Goal: Transaction & Acquisition: Book appointment/travel/reservation

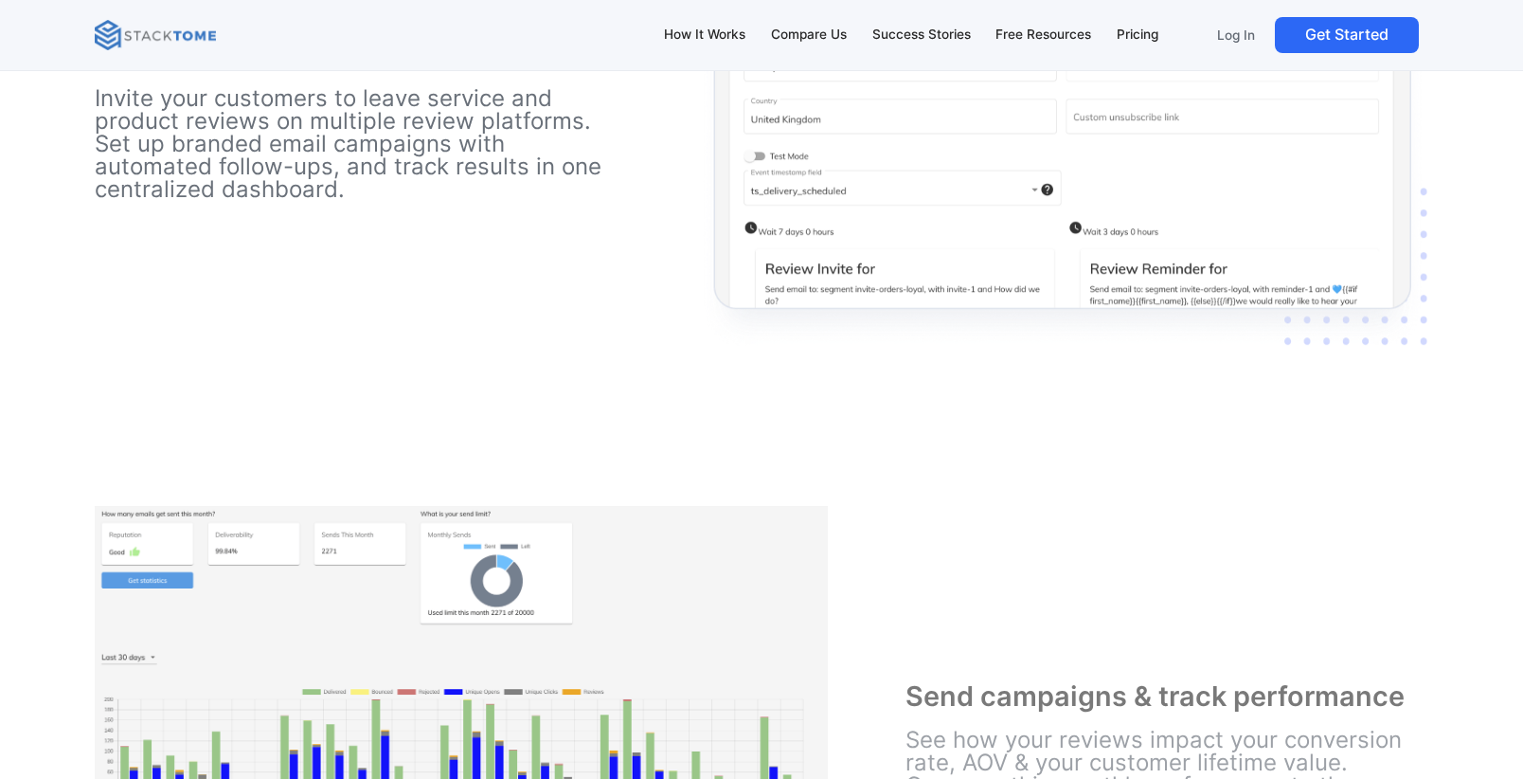
scroll to position [3675, 0]
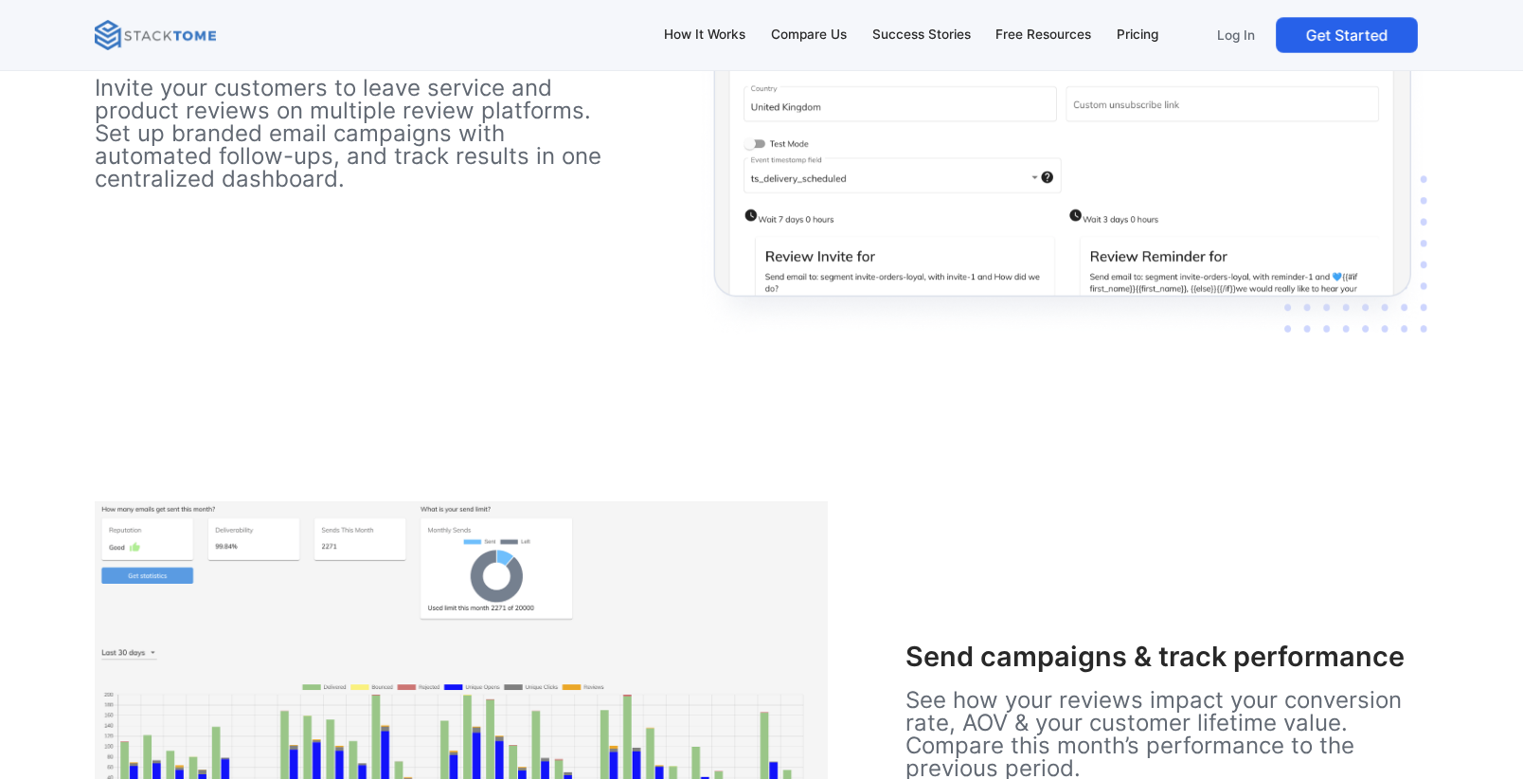
click at [1377, 39] on link "Get Started" at bounding box center [1347, 35] width 142 height 36
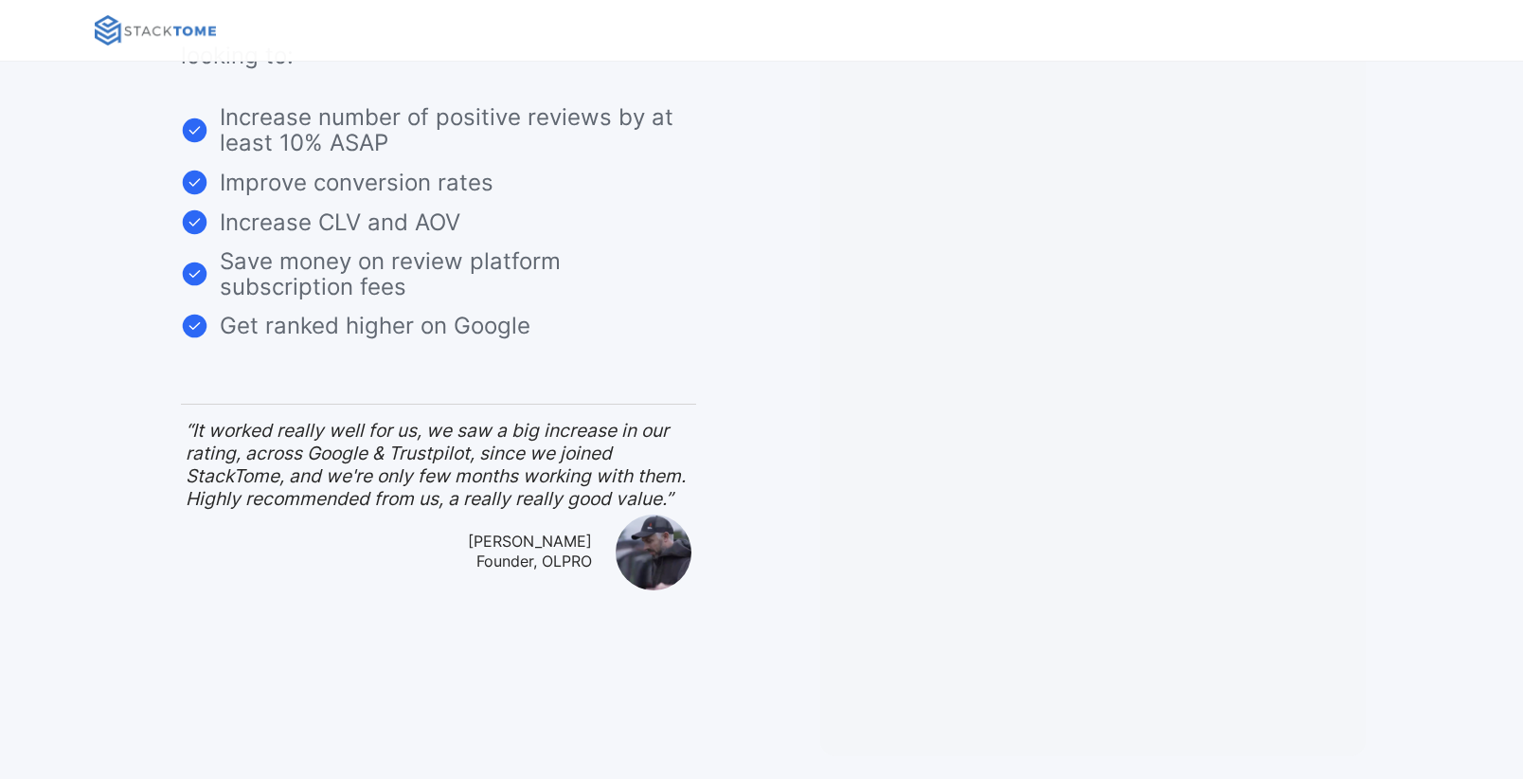
scroll to position [131, 0]
